Goal: Task Accomplishment & Management: Manage account settings

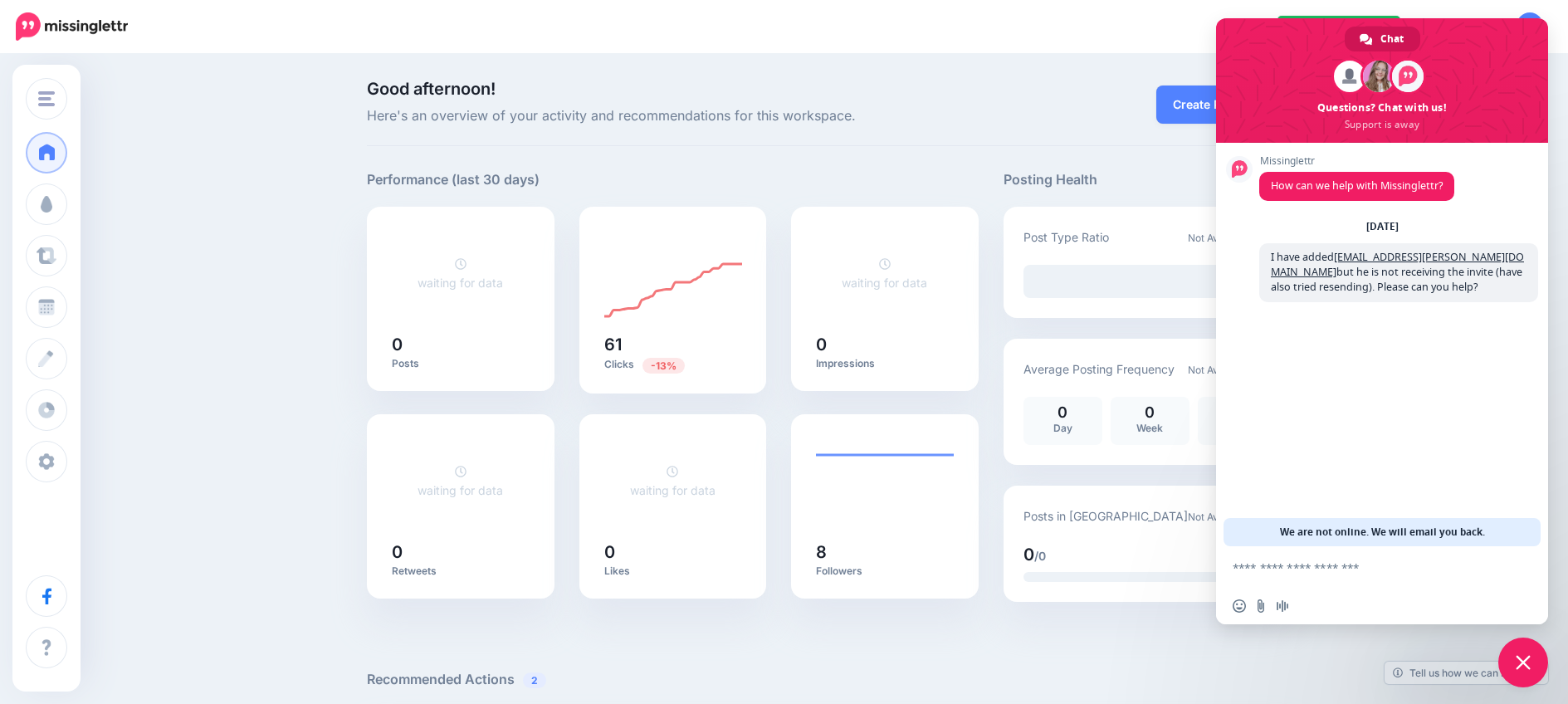
click at [979, 94] on span "Good afternoon!" at bounding box center [673, 89] width 612 height 17
click at [226, 145] on div "Good afternoon! Here's an overview of your activity and recommendations for thi…" at bounding box center [784, 697] width 1568 height 1283
click at [1392, 33] on span "Chat" at bounding box center [1392, 39] width 23 height 25
click at [1521, 658] on span "Close chat" at bounding box center [1524, 663] width 15 height 15
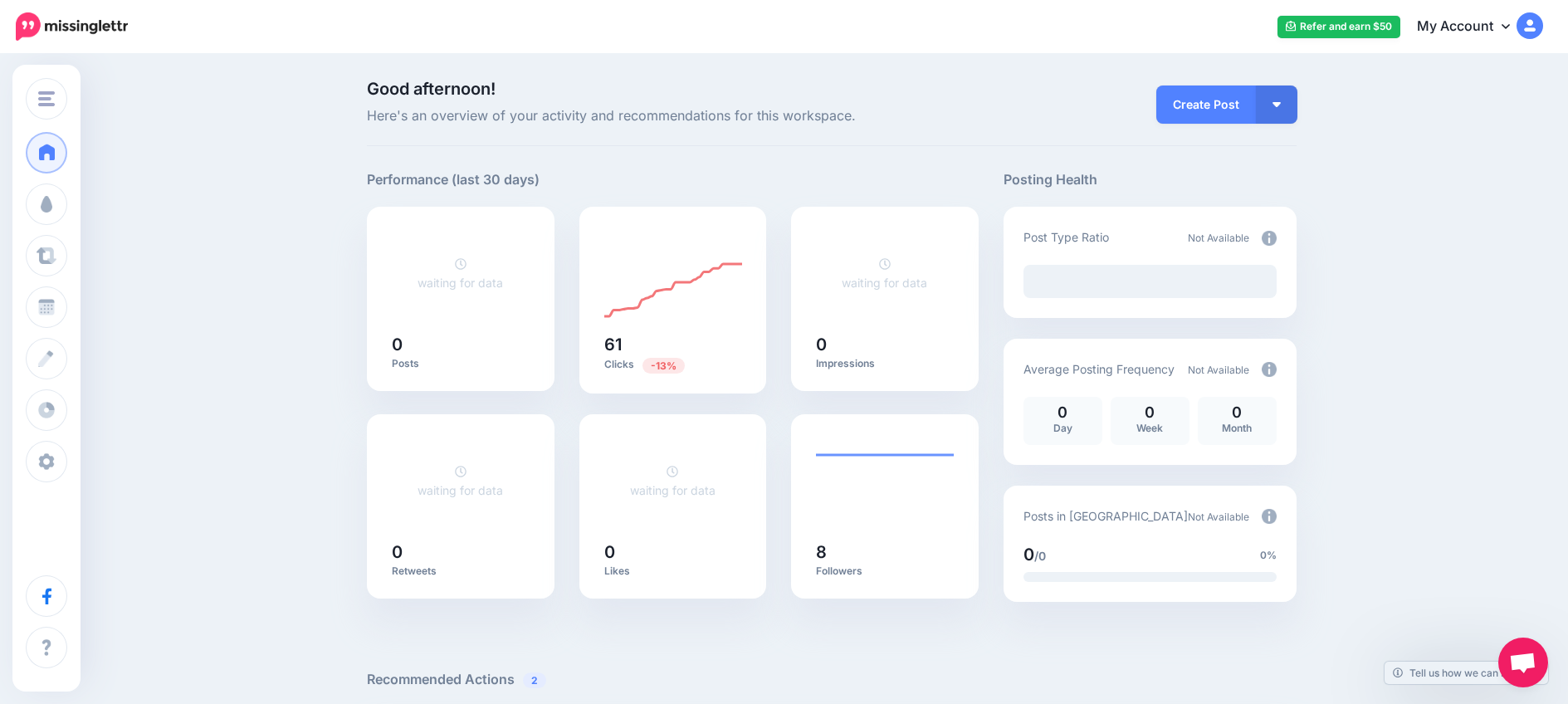
click at [1499, 27] on link "My Account" at bounding box center [1472, 27] width 143 height 41
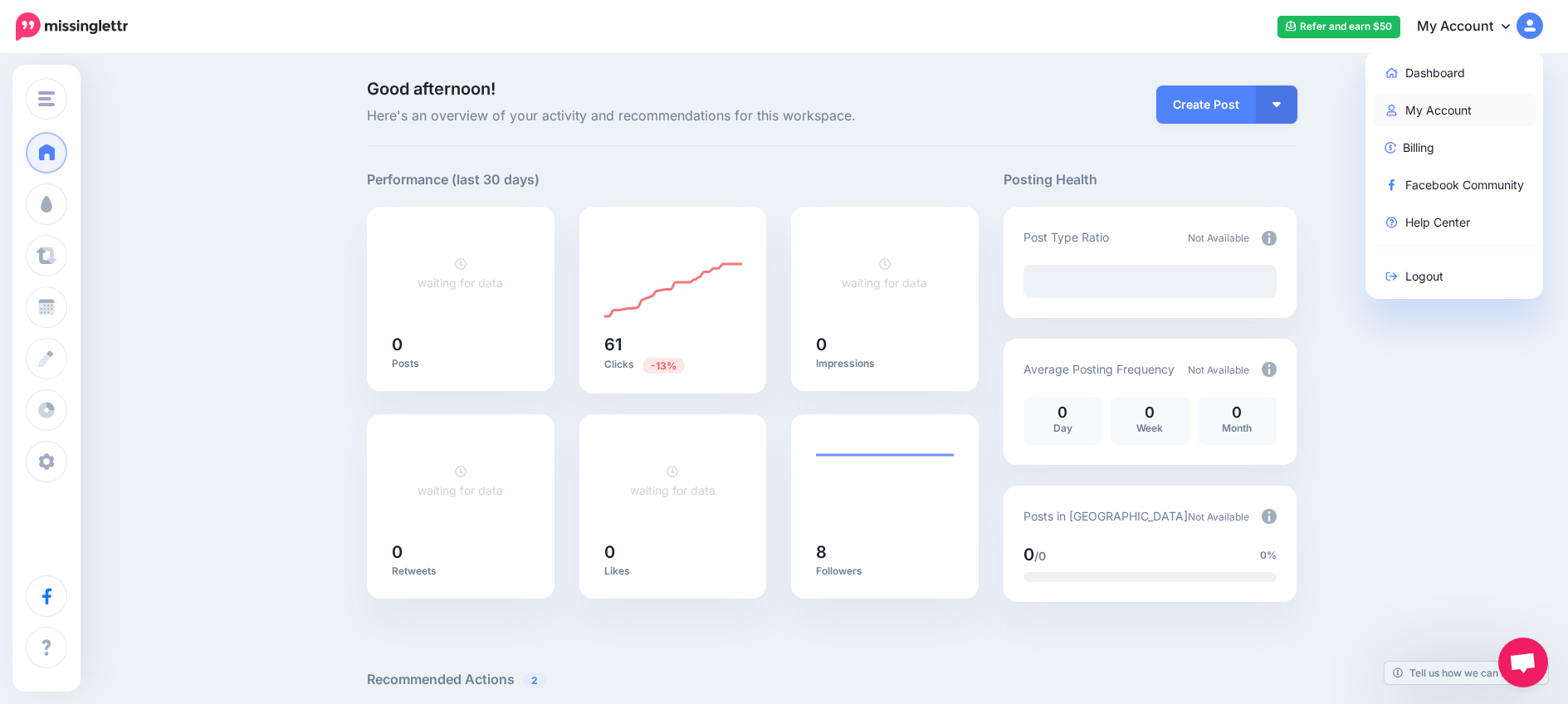
click at [1434, 110] on link "My Account" at bounding box center [1455, 110] width 165 height 33
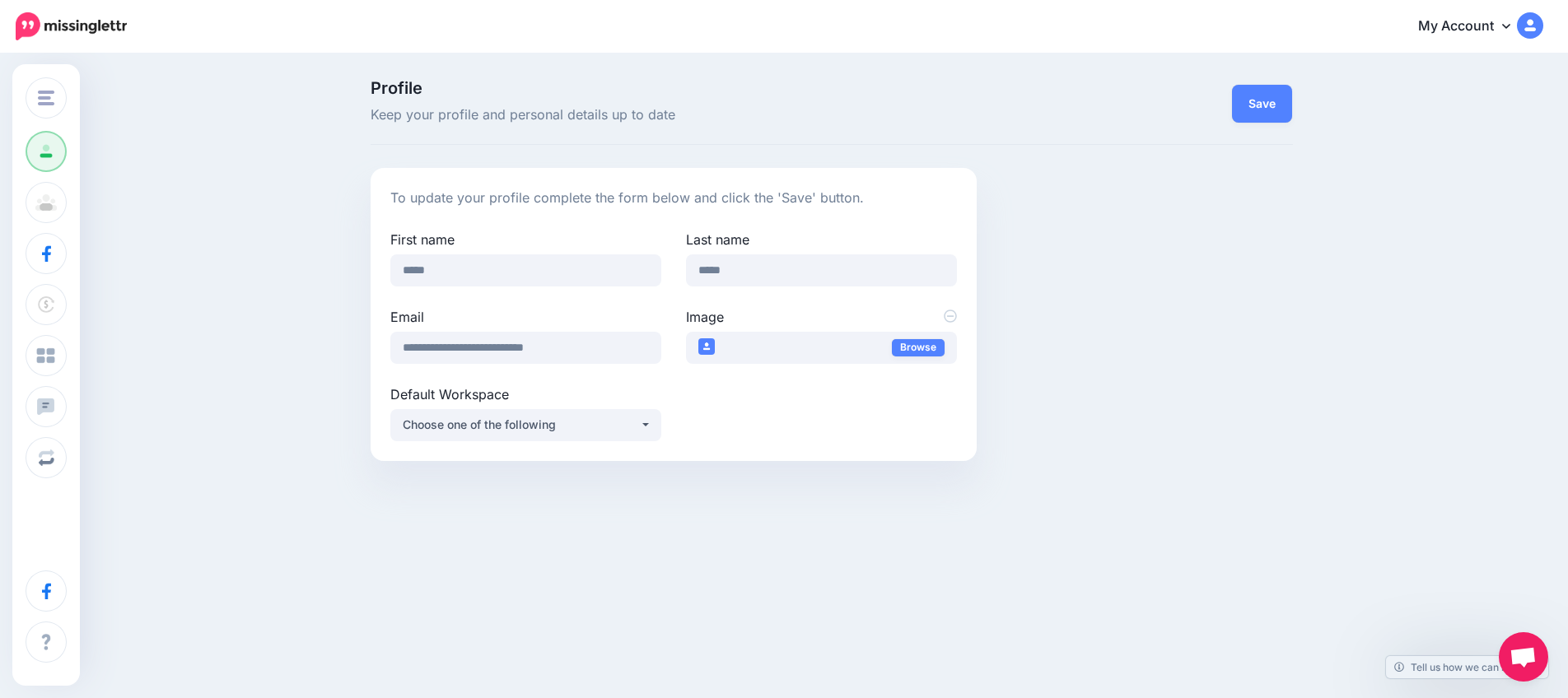
click at [1495, 27] on link "My Account" at bounding box center [1473, 27] width 142 height 41
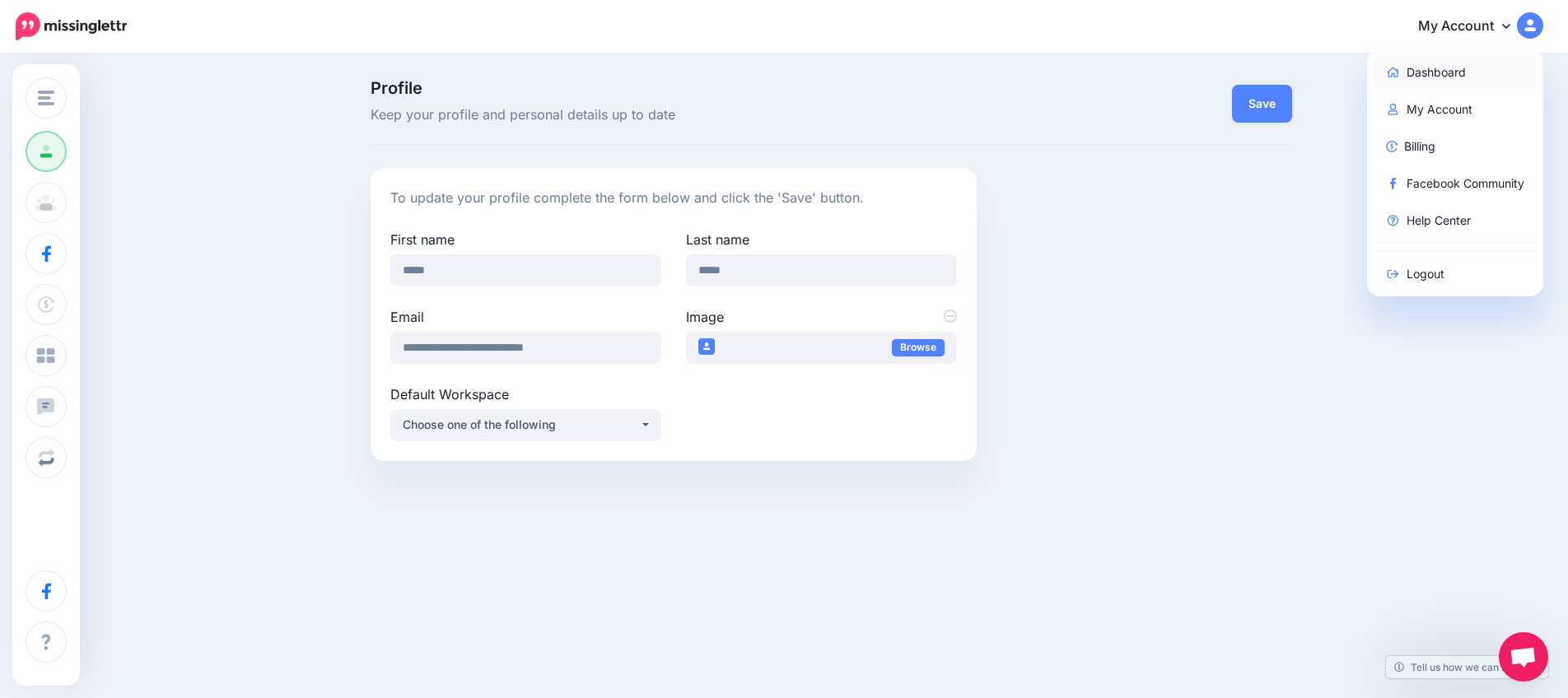
click at [1473, 77] on link "Dashboard" at bounding box center [1456, 72] width 164 height 32
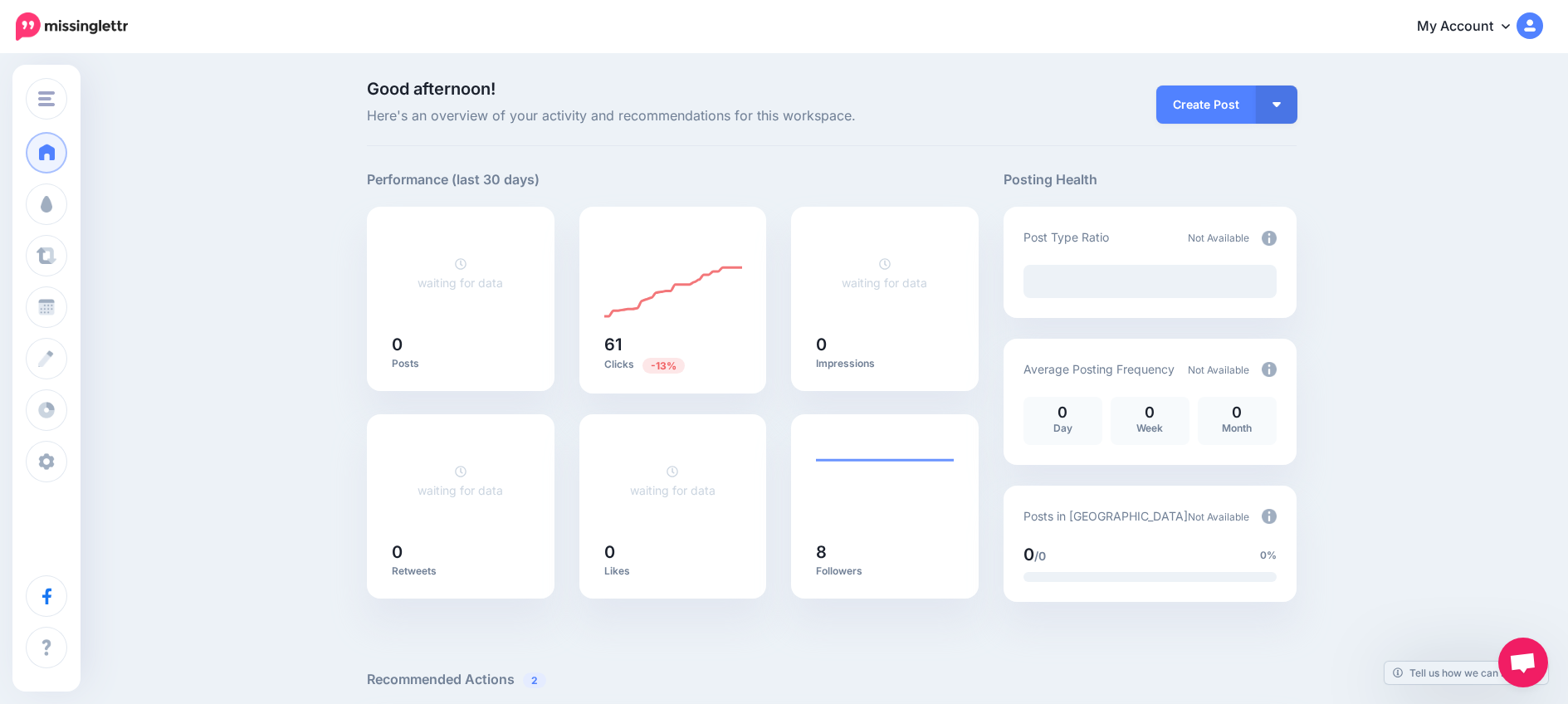
click at [1537, 29] on img at bounding box center [1530, 26] width 27 height 27
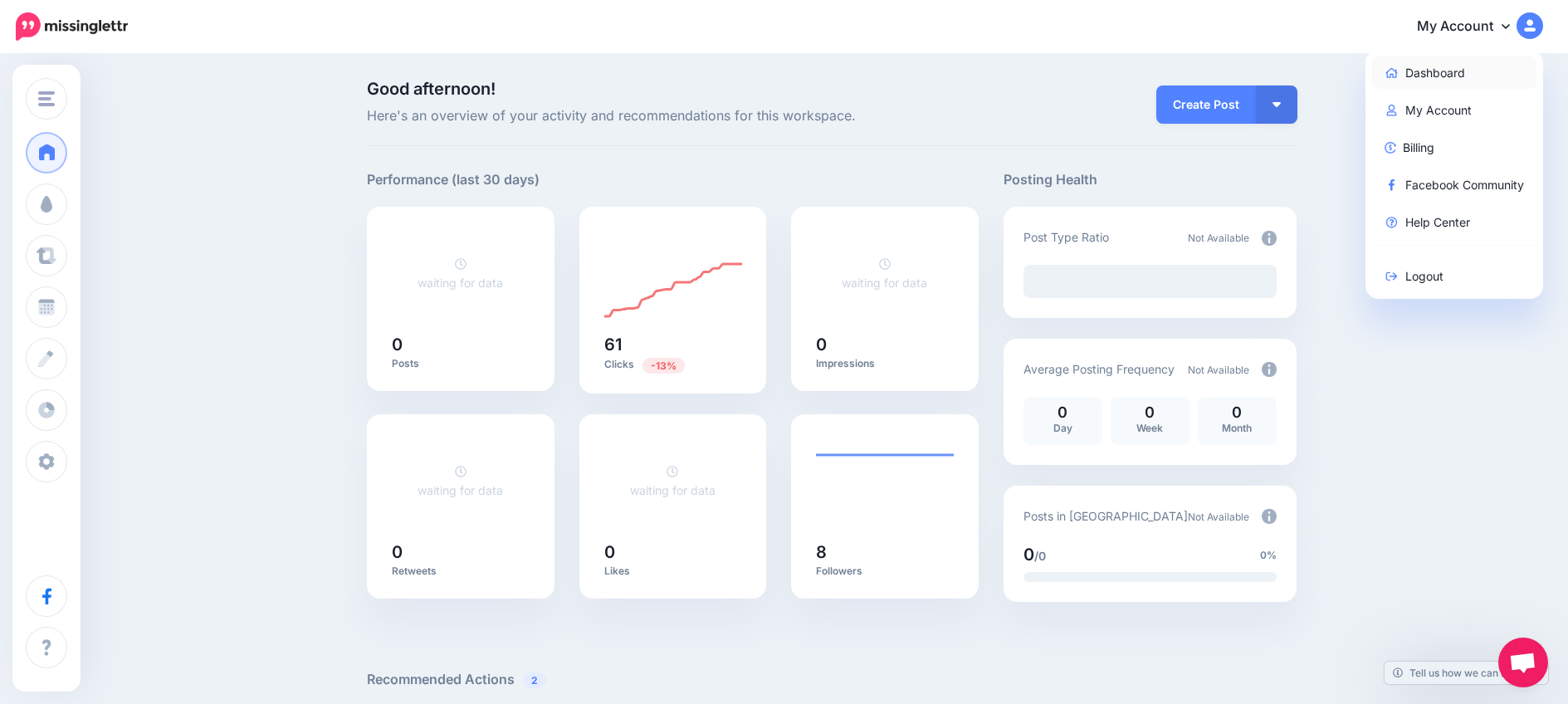
click at [1453, 64] on link "Dashboard" at bounding box center [1455, 73] width 165 height 33
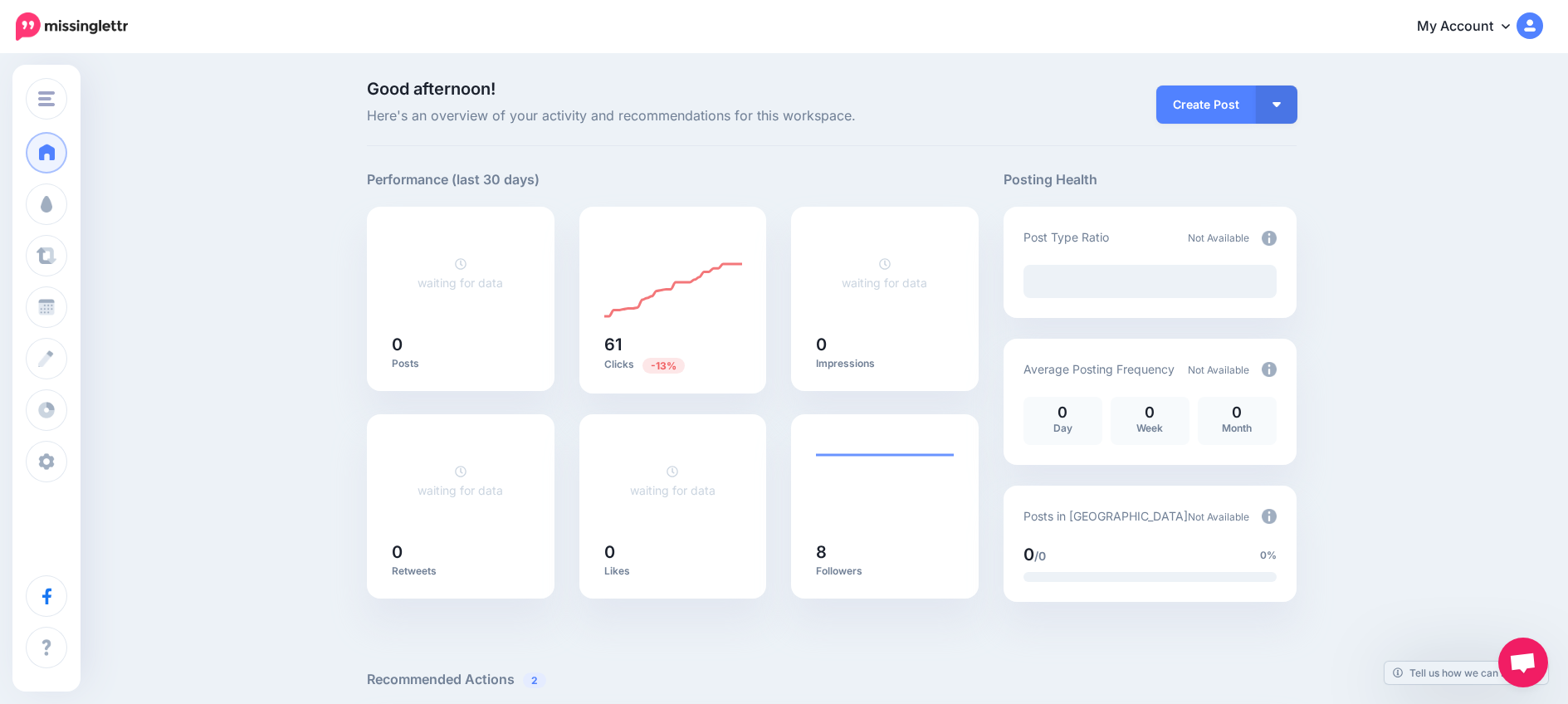
click at [1543, 16] on img at bounding box center [1530, 26] width 27 height 27
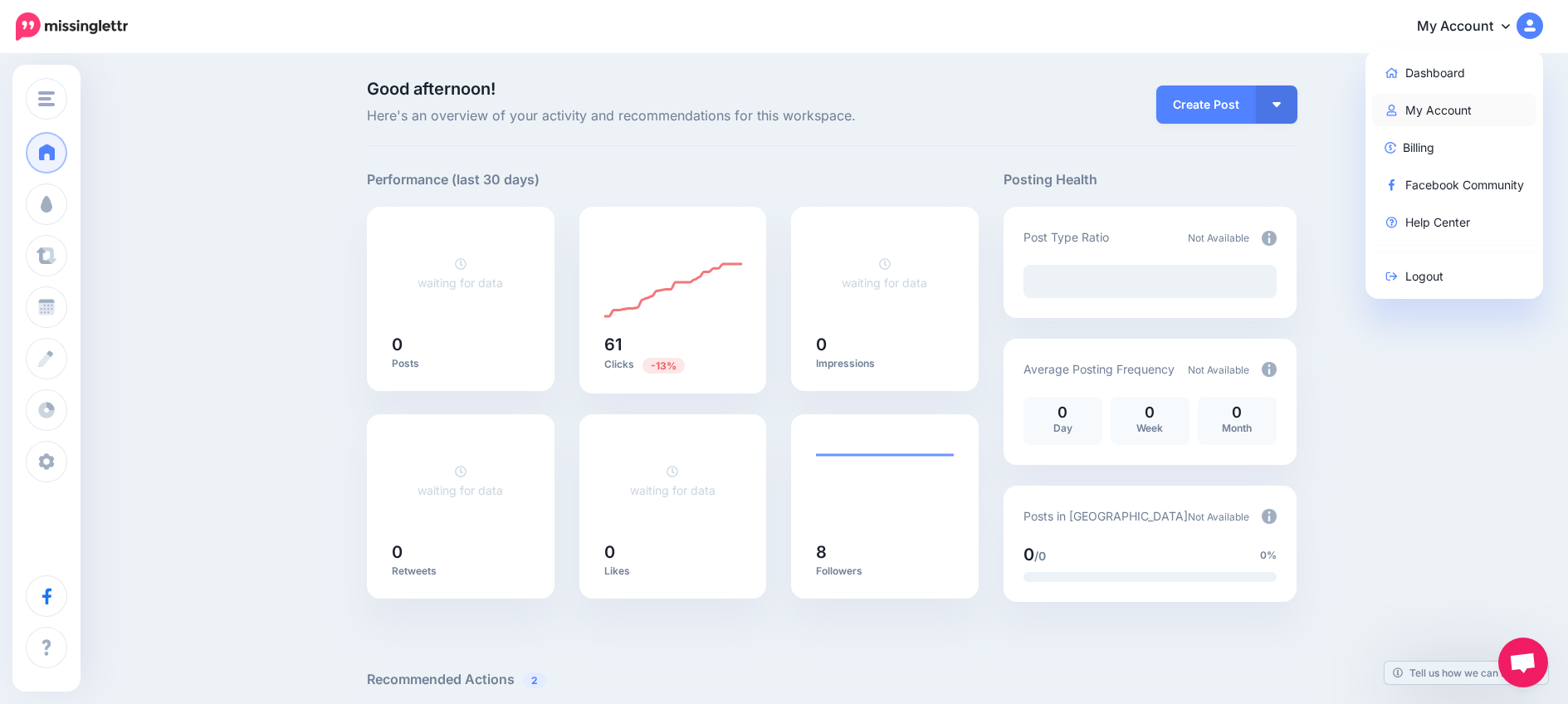
click at [1426, 118] on link "My Account" at bounding box center [1455, 110] width 165 height 33
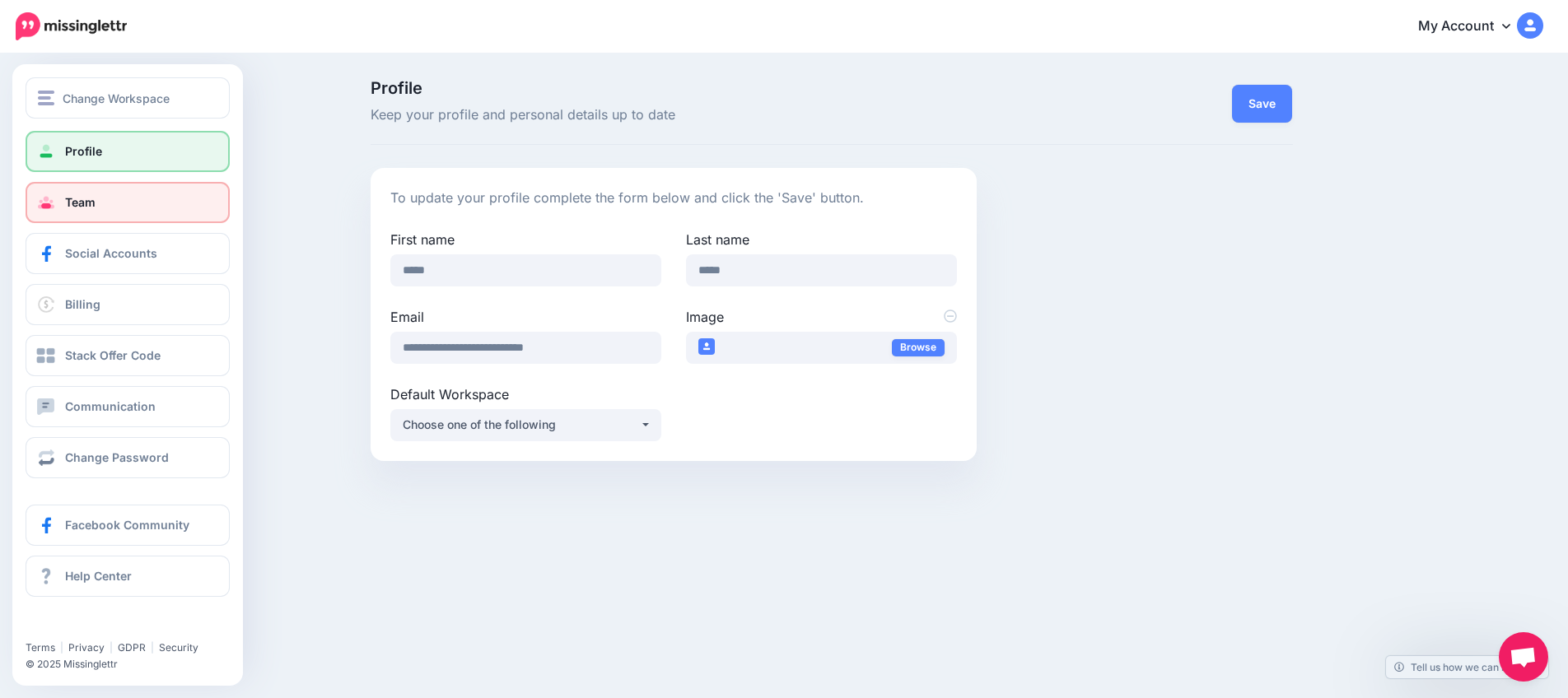
click at [98, 200] on link "Team" at bounding box center [128, 203] width 204 height 41
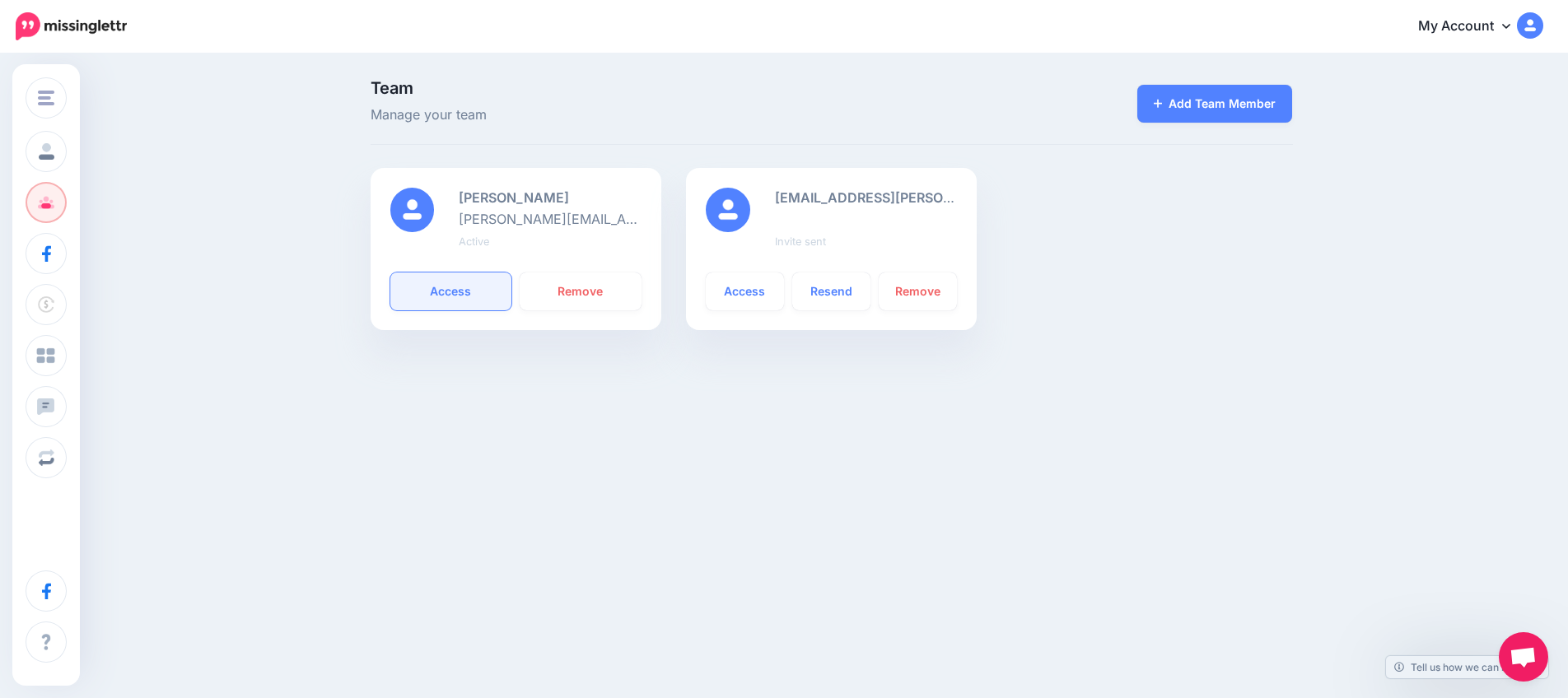
click at [441, 292] on link "Access" at bounding box center [451, 292] width 122 height 38
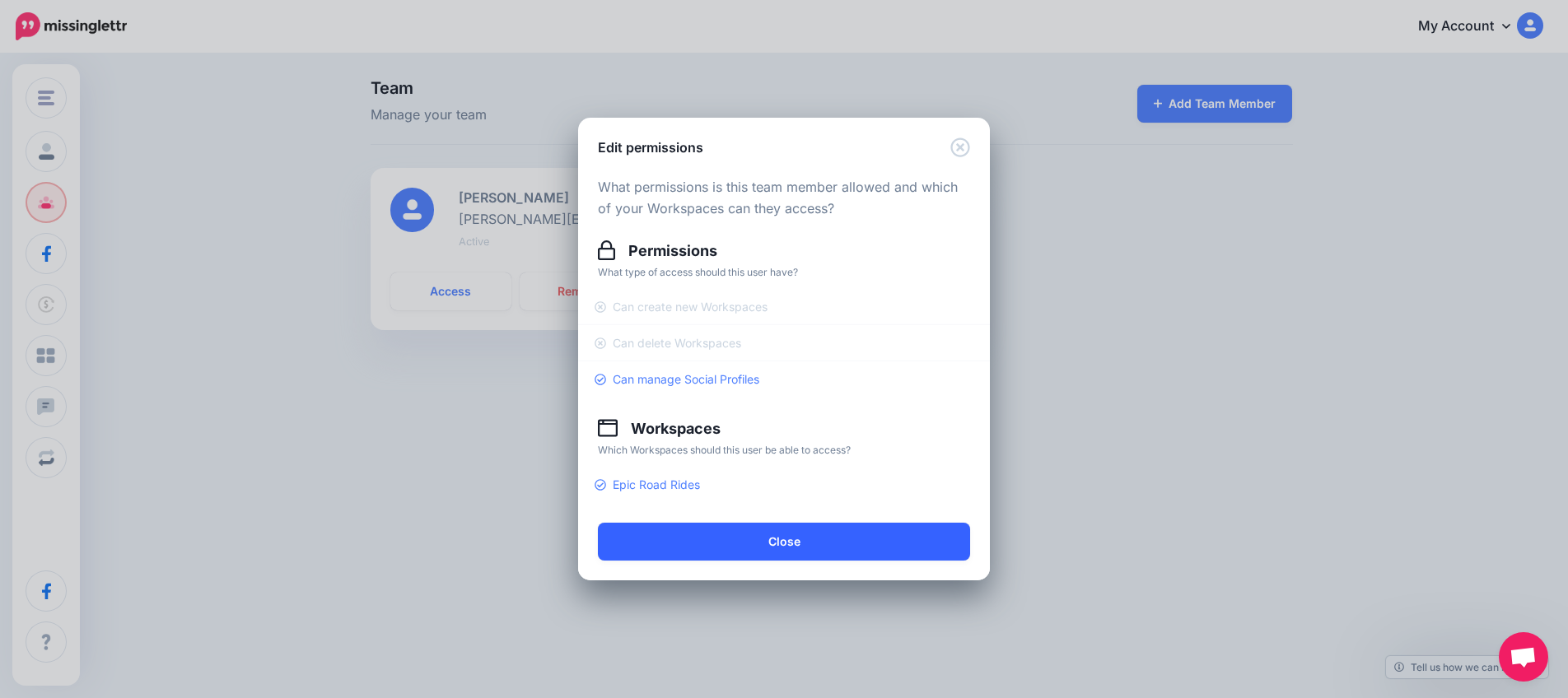
click at [821, 541] on button "Close" at bounding box center [784, 542] width 372 height 38
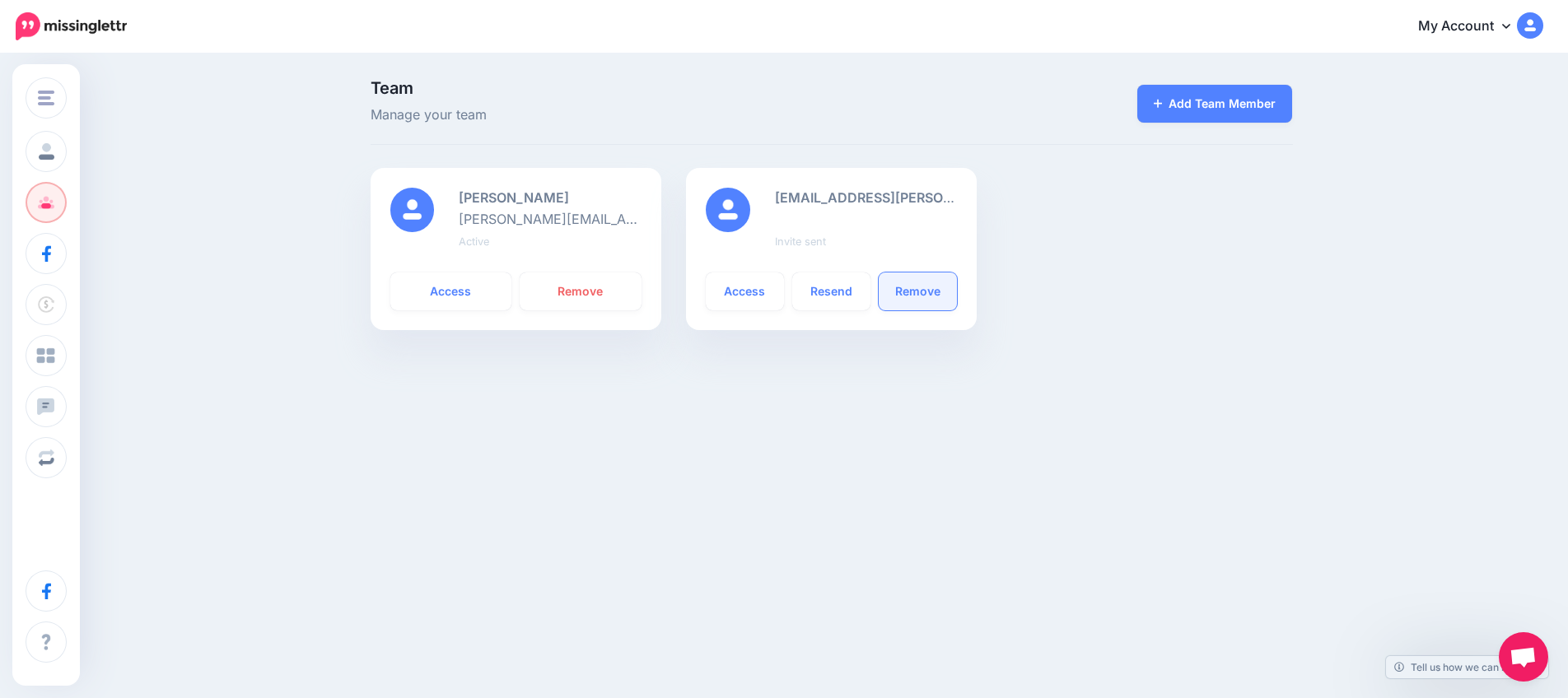
click at [925, 298] on link "Remove" at bounding box center [918, 292] width 78 height 38
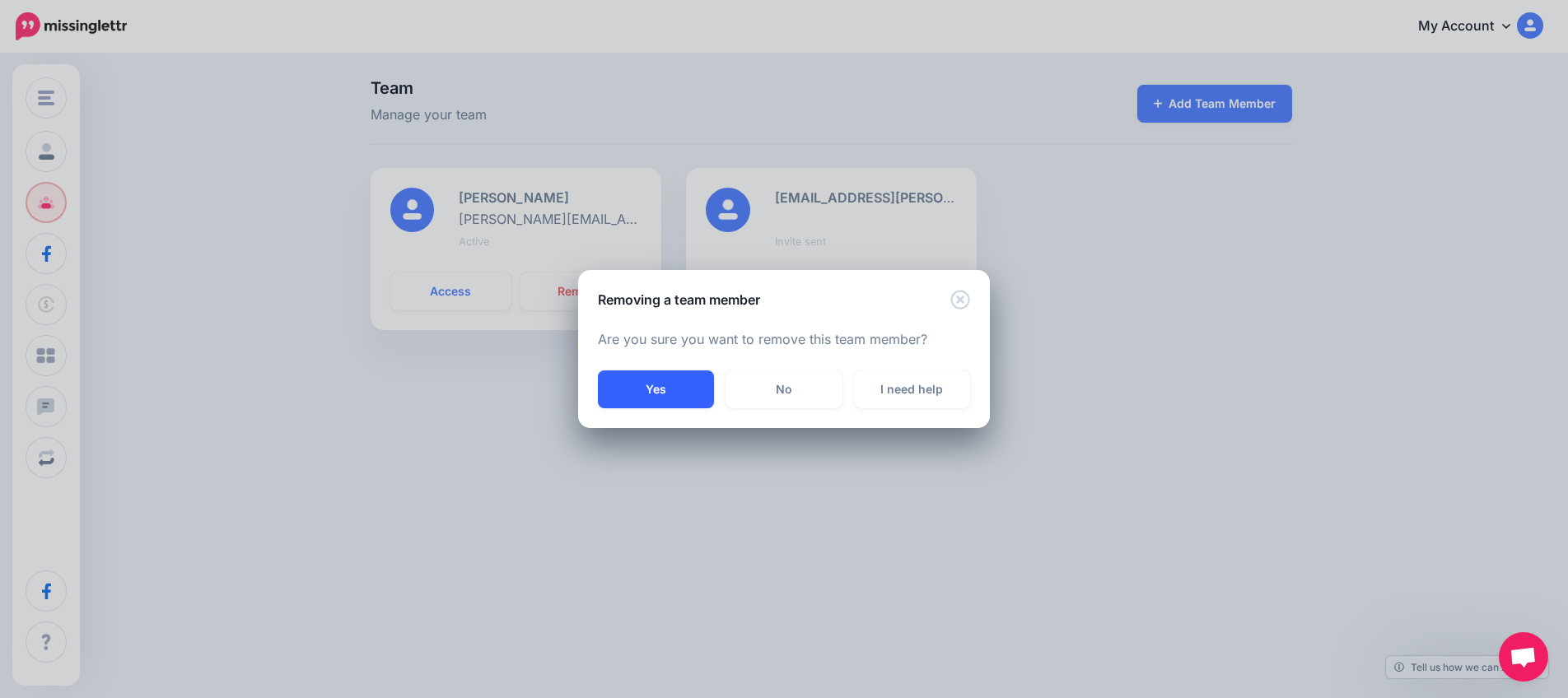
click at [691, 395] on button "Yes" at bounding box center [656, 390] width 116 height 38
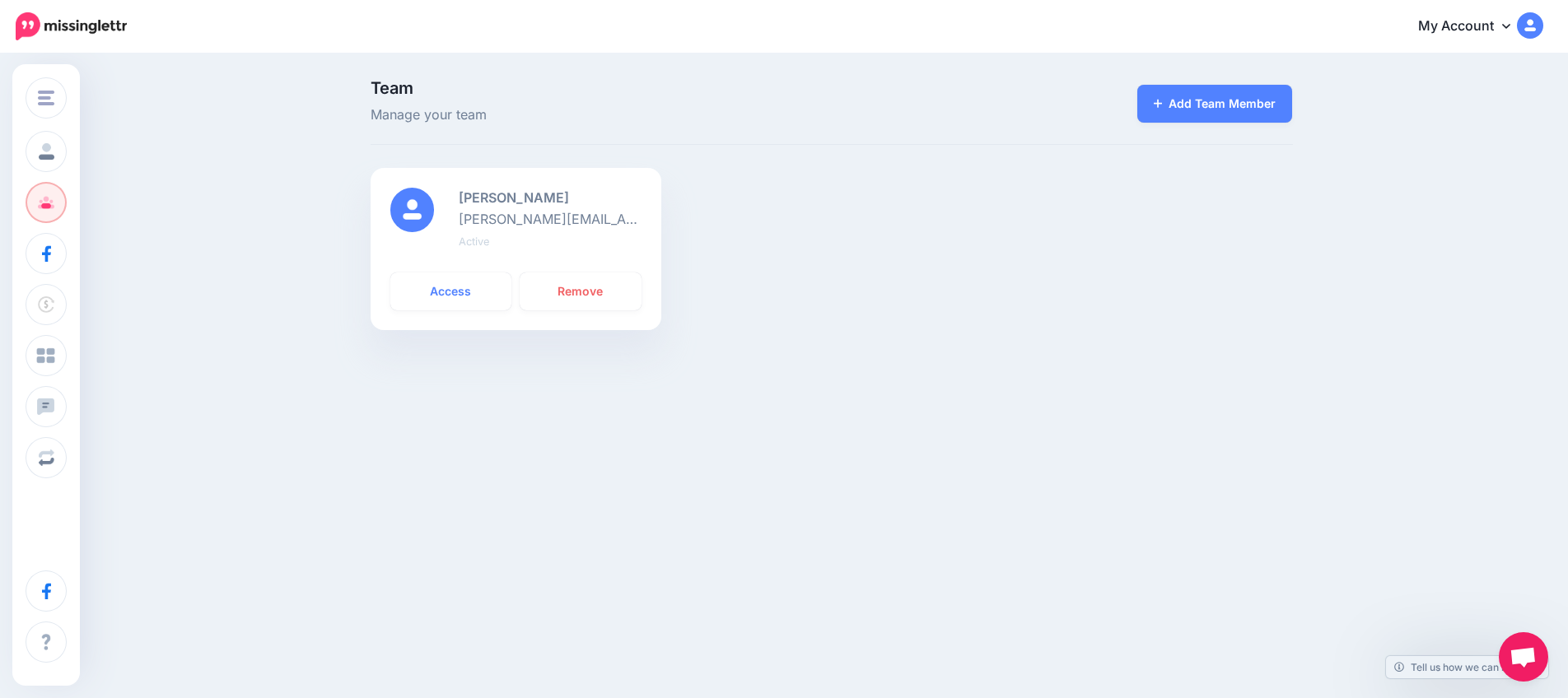
click at [1484, 32] on link "My Account" at bounding box center [1473, 27] width 142 height 41
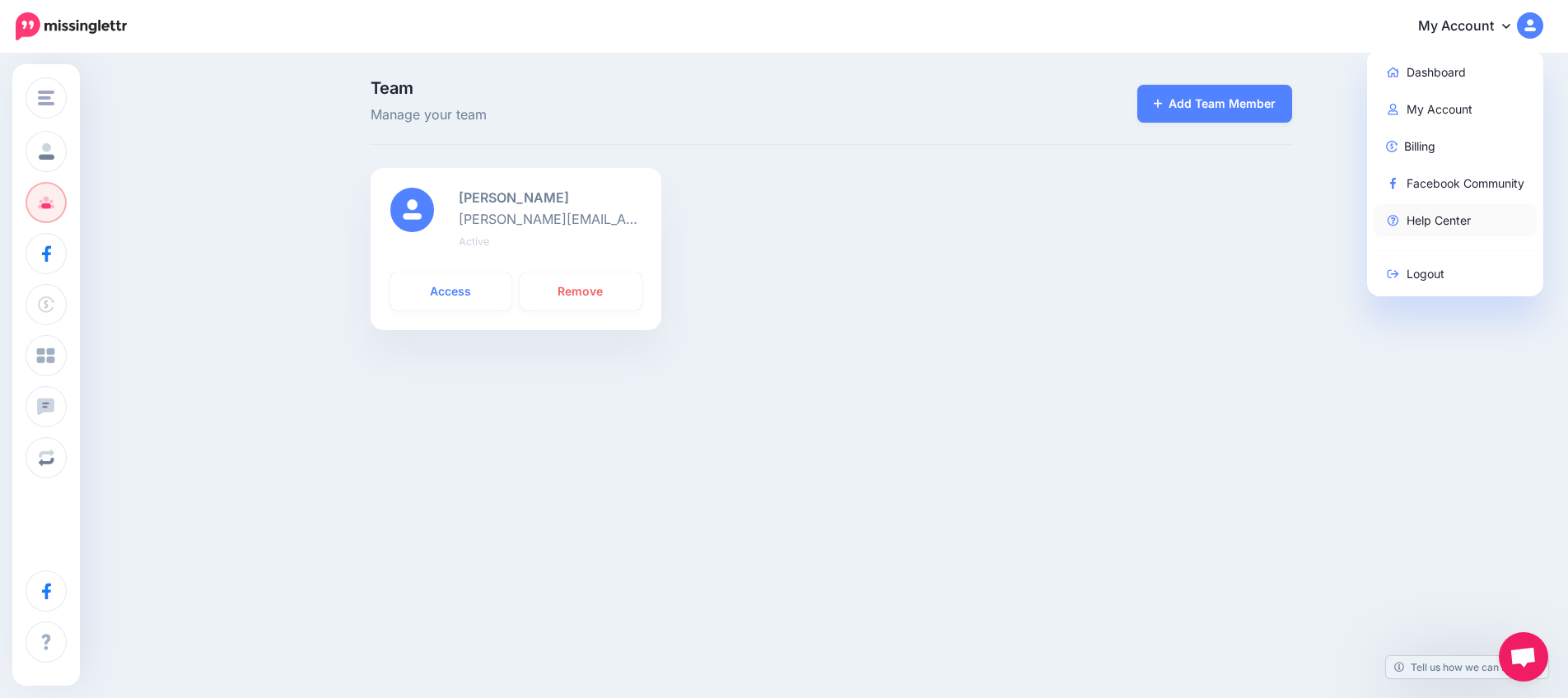
click at [1435, 221] on link "Help Center" at bounding box center [1456, 220] width 164 height 32
